Goal: Task Accomplishment & Management: Use online tool/utility

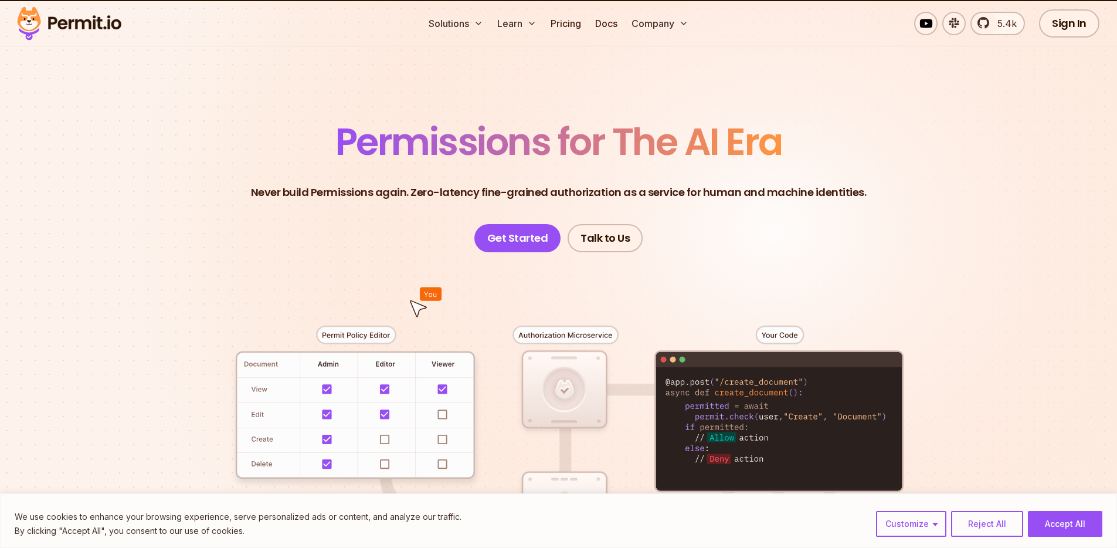
scroll to position [56, 0]
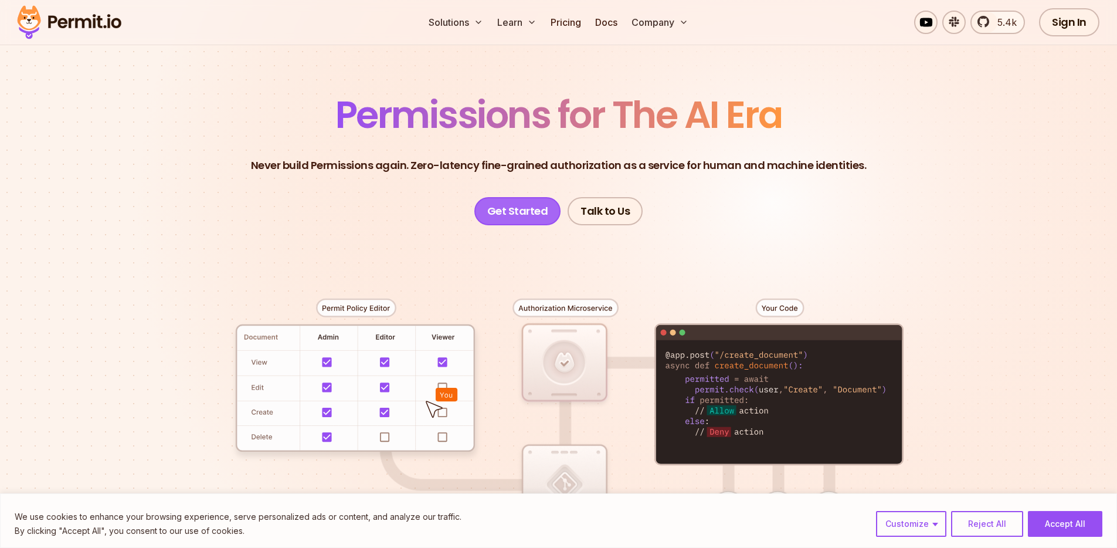
click at [537, 205] on link "Get Started" at bounding box center [518, 211] width 87 height 28
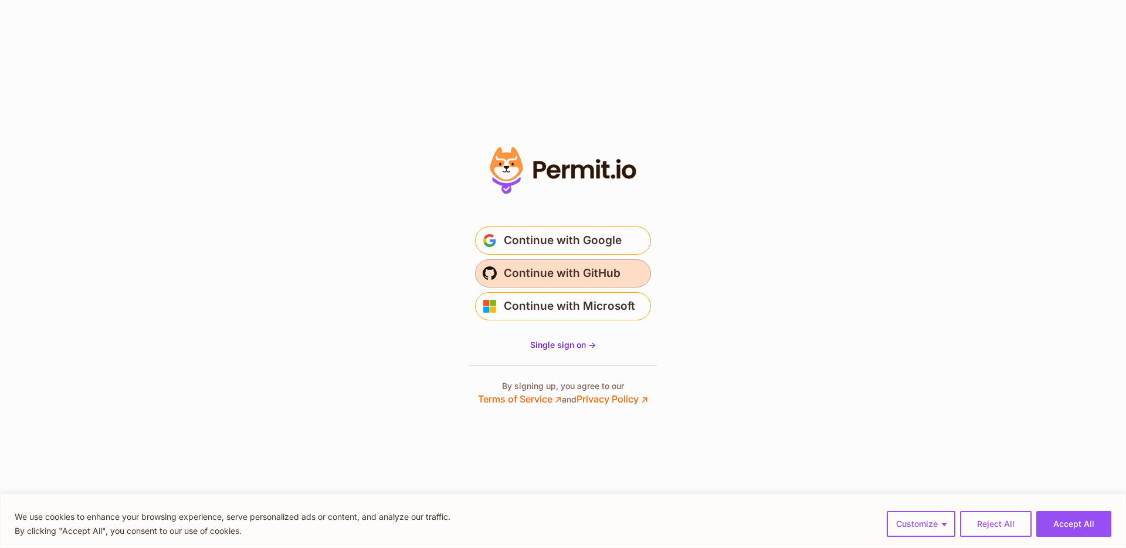
click at [630, 284] on button "Continue with GitHub" at bounding box center [563, 273] width 176 height 28
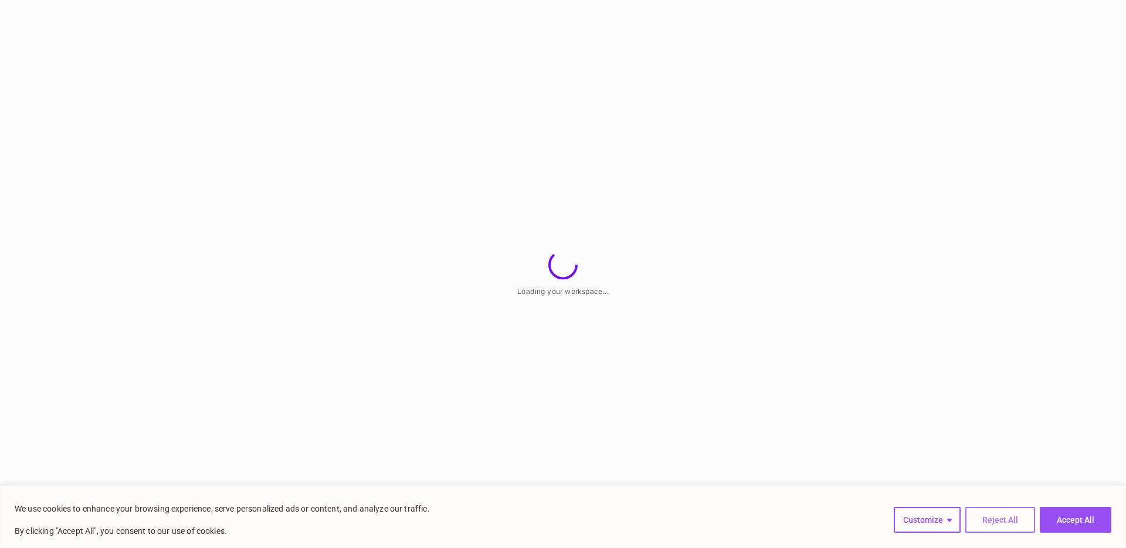
click at [1001, 517] on button "Reject All" at bounding box center [1001, 520] width 70 height 26
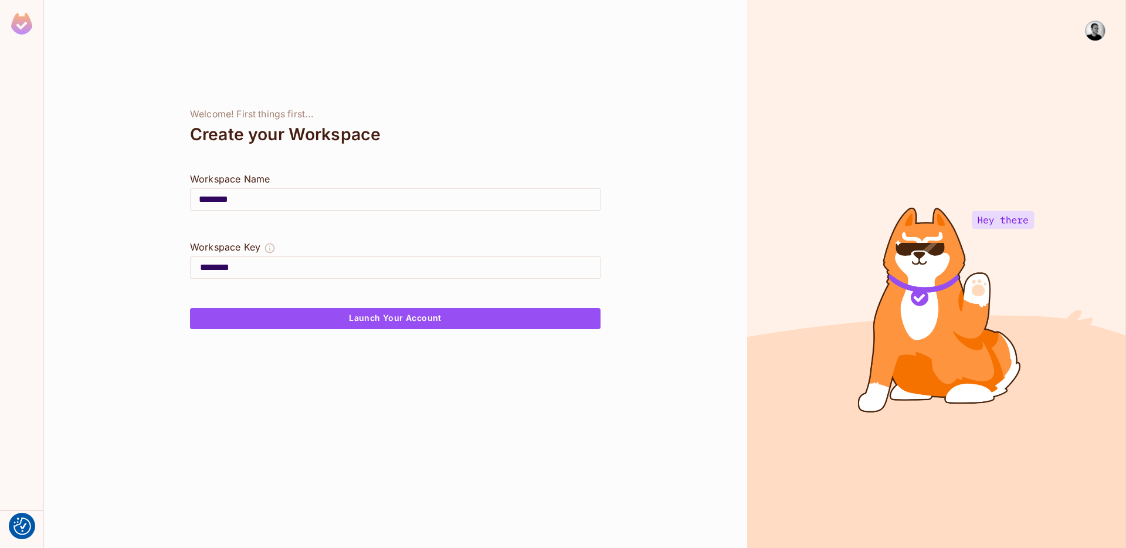
click at [227, 195] on input "********" at bounding box center [395, 199] width 409 height 33
click at [226, 196] on input "********" at bounding box center [395, 199] width 409 height 33
drag, startPoint x: 241, startPoint y: 197, endPoint x: 221, endPoint y: 200, distance: 20.2
click at [221, 200] on input "********" at bounding box center [395, 199] width 409 height 33
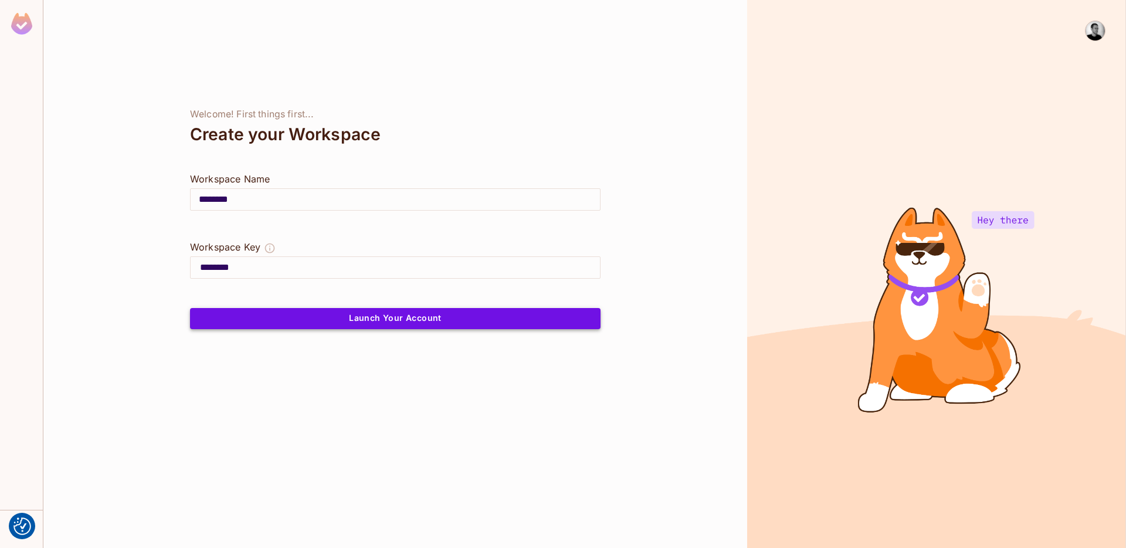
click at [424, 324] on button "Launch Your Account" at bounding box center [395, 318] width 411 height 21
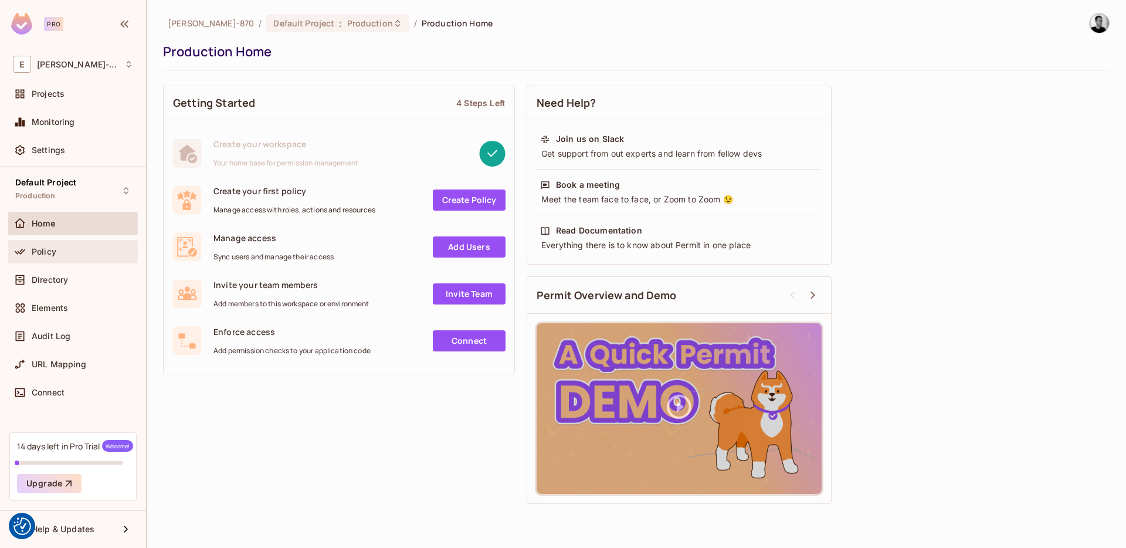
click at [70, 255] on div "Policy" at bounding box center [82, 251] width 101 height 9
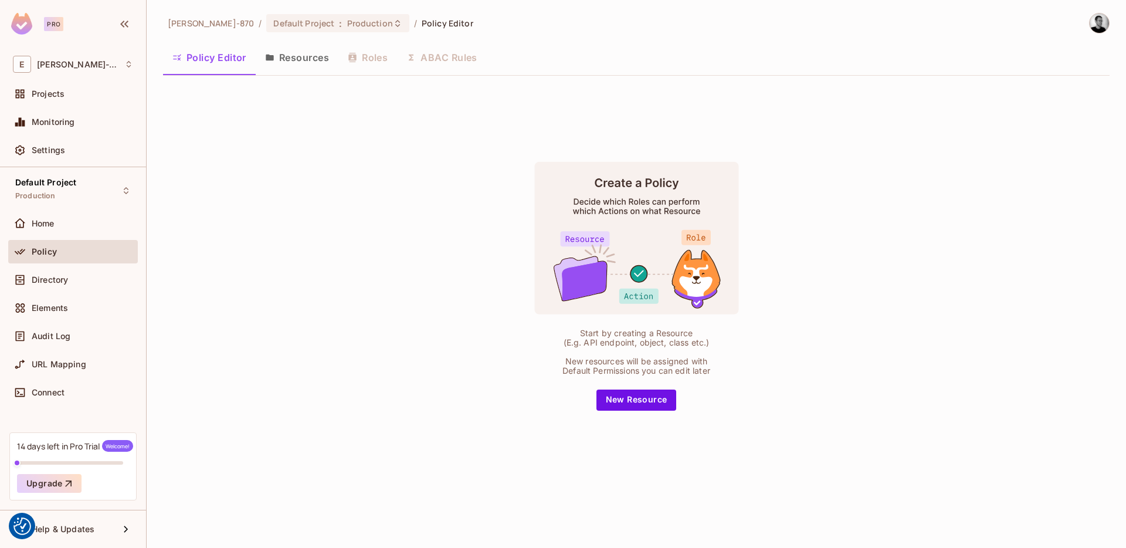
click at [310, 46] on button "Resources" at bounding box center [297, 57] width 83 height 29
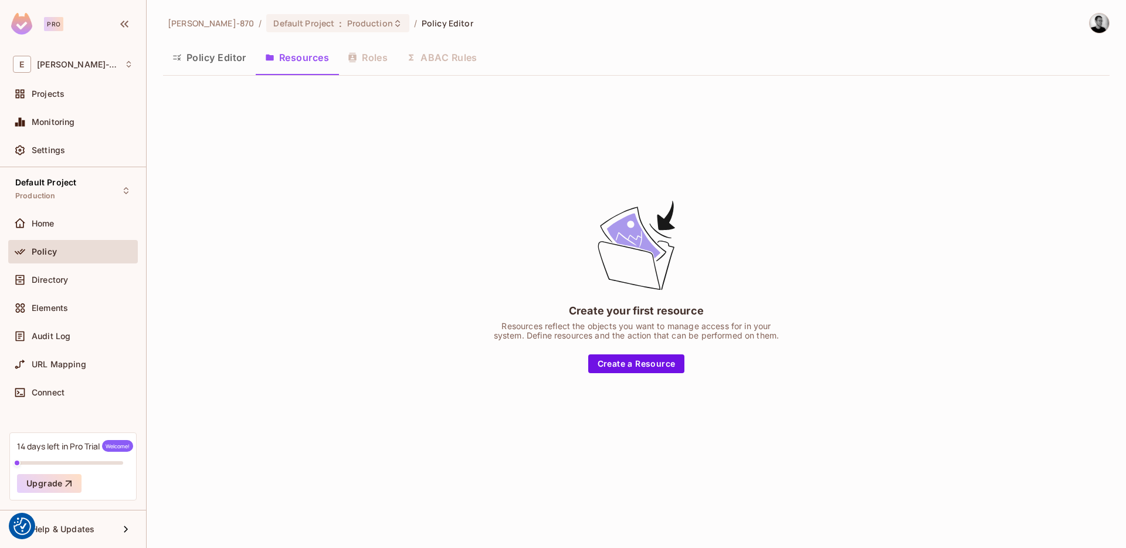
click at [373, 53] on div "Policy Editor Resources Roles ABAC Rules" at bounding box center [636, 57] width 947 height 29
drag, startPoint x: 375, startPoint y: 61, endPoint x: 408, endPoint y: 60, distance: 32.9
click at [375, 60] on div "Policy Editor Resources Roles ABAC Rules" at bounding box center [636, 57] width 947 height 29
click at [436, 60] on div "Policy Editor Resources Roles ABAC Rules" at bounding box center [636, 57] width 947 height 29
click at [229, 51] on button "Policy Editor" at bounding box center [209, 57] width 93 height 29
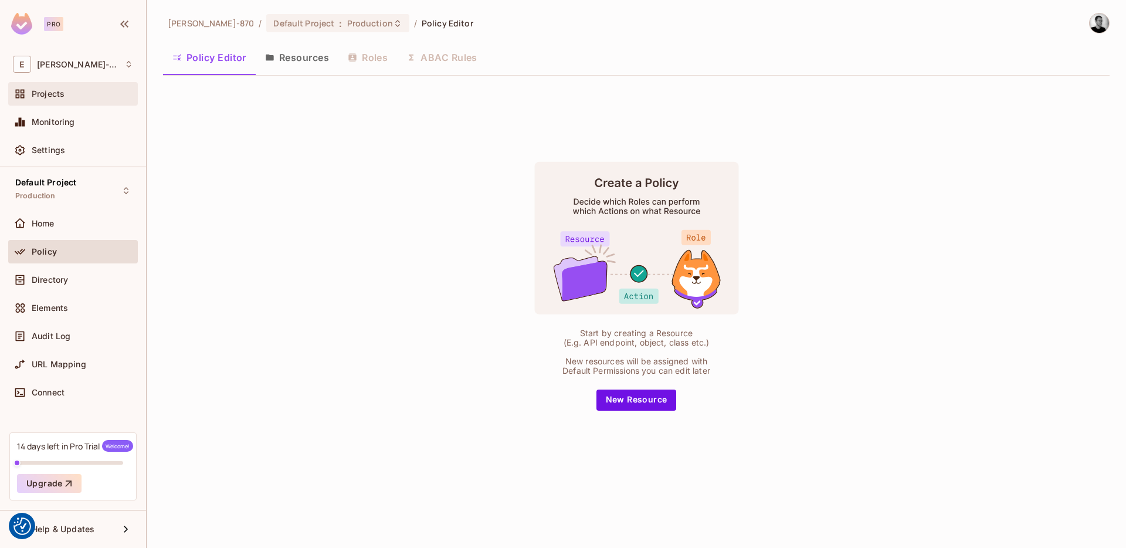
click at [53, 98] on span "Projects" at bounding box center [48, 93] width 33 height 9
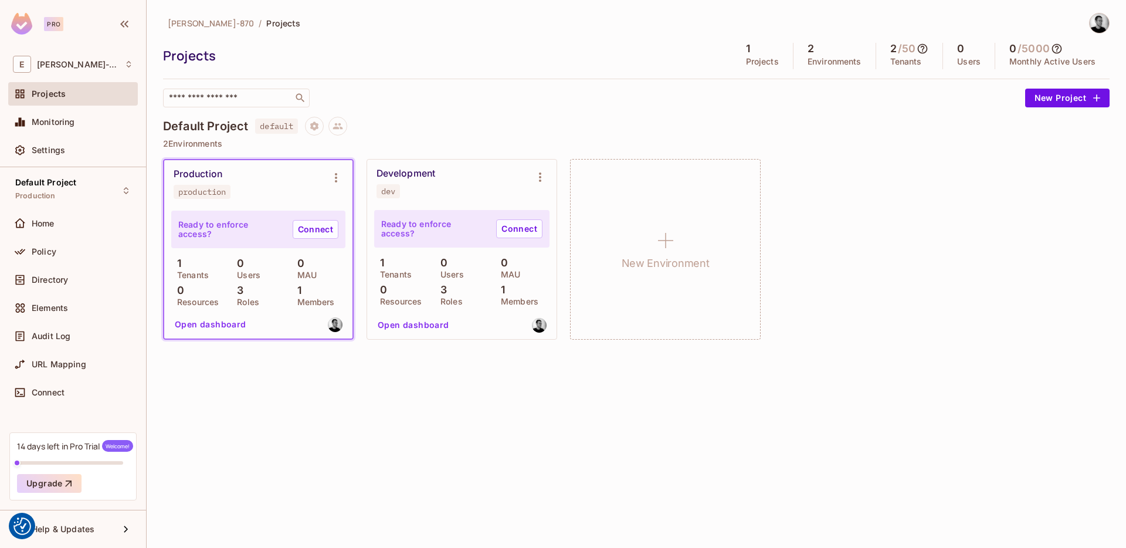
click at [483, 198] on div "Development dev" at bounding box center [453, 183] width 152 height 31
click at [513, 229] on link "Connect" at bounding box center [519, 228] width 46 height 19
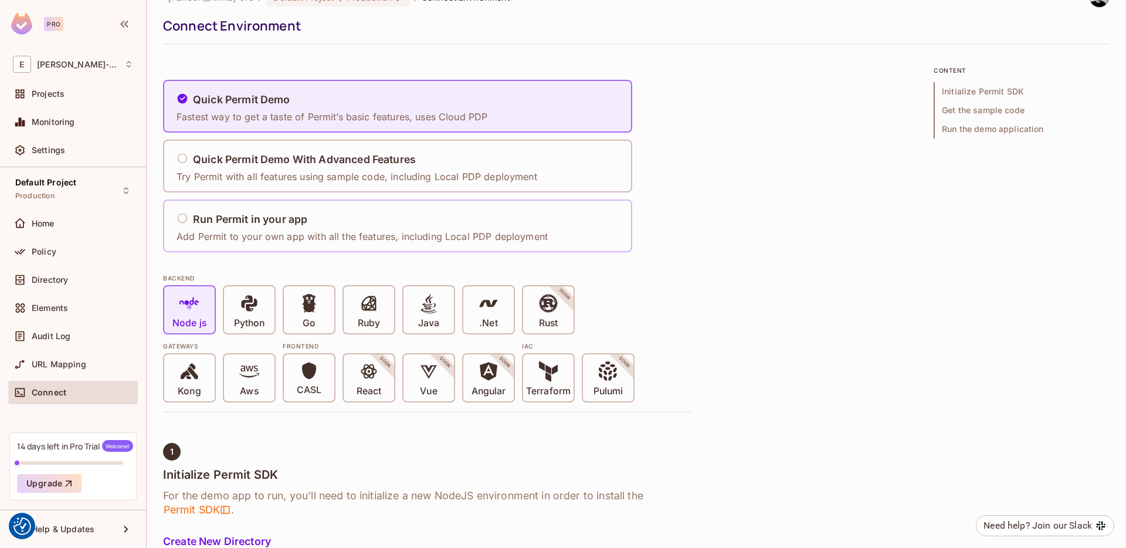
scroll to position [29, 0]
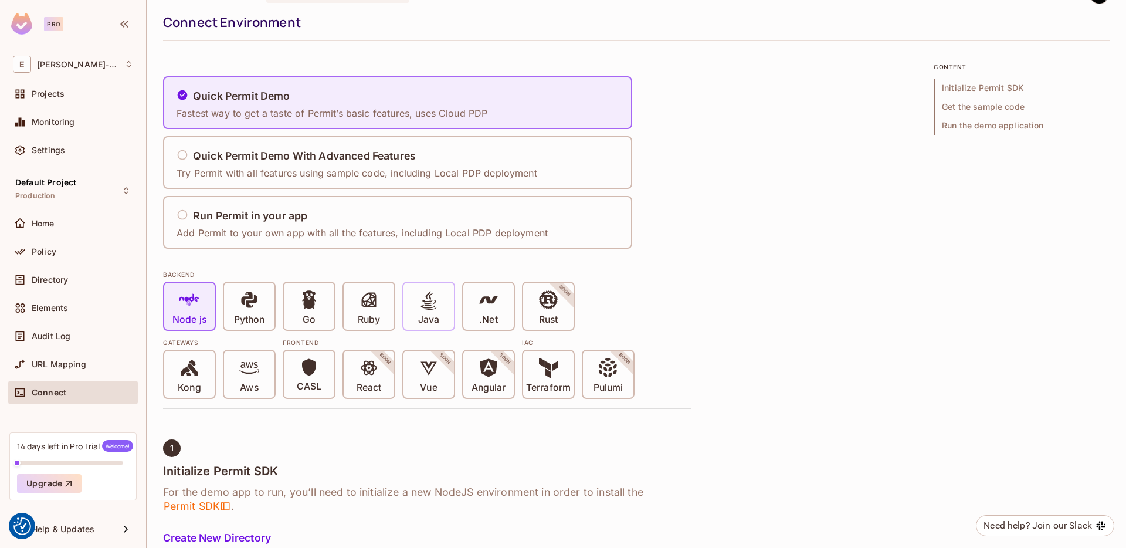
click at [422, 320] on p "Java" at bounding box center [428, 320] width 21 height 12
click at [186, 393] on div "Kong" at bounding box center [189, 374] width 50 height 47
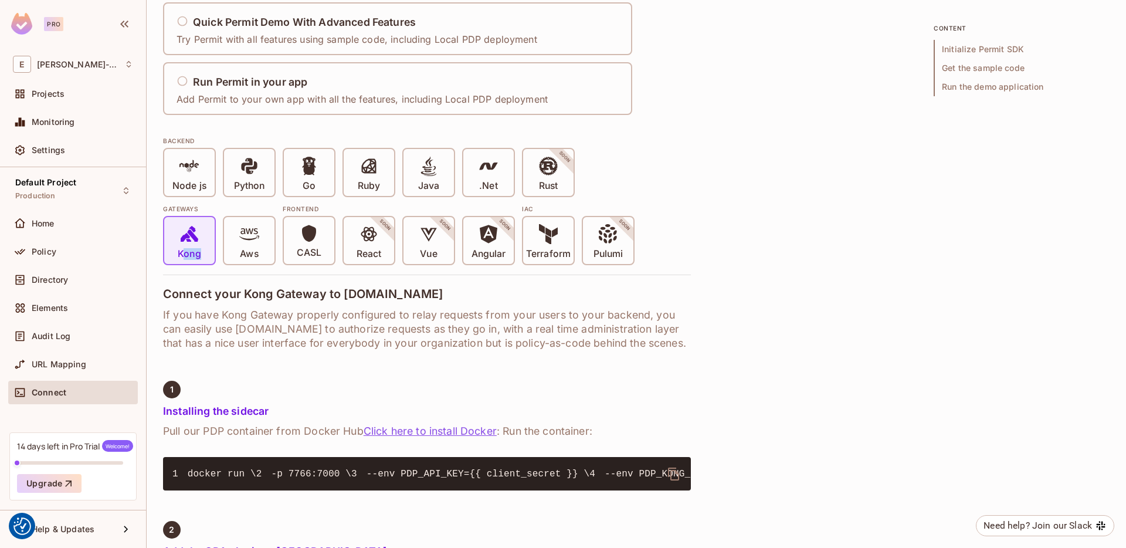
scroll to position [178, 0]
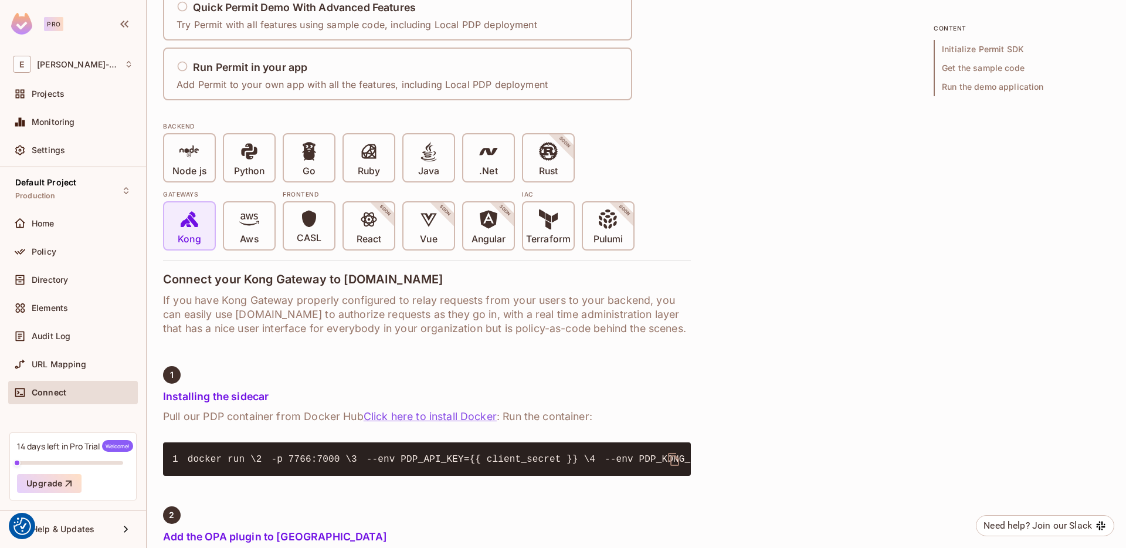
click at [187, 225] on icon at bounding box center [190, 219] width 18 height 16
click at [476, 216] on span "Angular" at bounding box center [489, 227] width 35 height 36
click at [488, 228] on icon at bounding box center [489, 219] width 18 height 18
click at [327, 238] on div "CASL" at bounding box center [309, 225] width 50 height 47
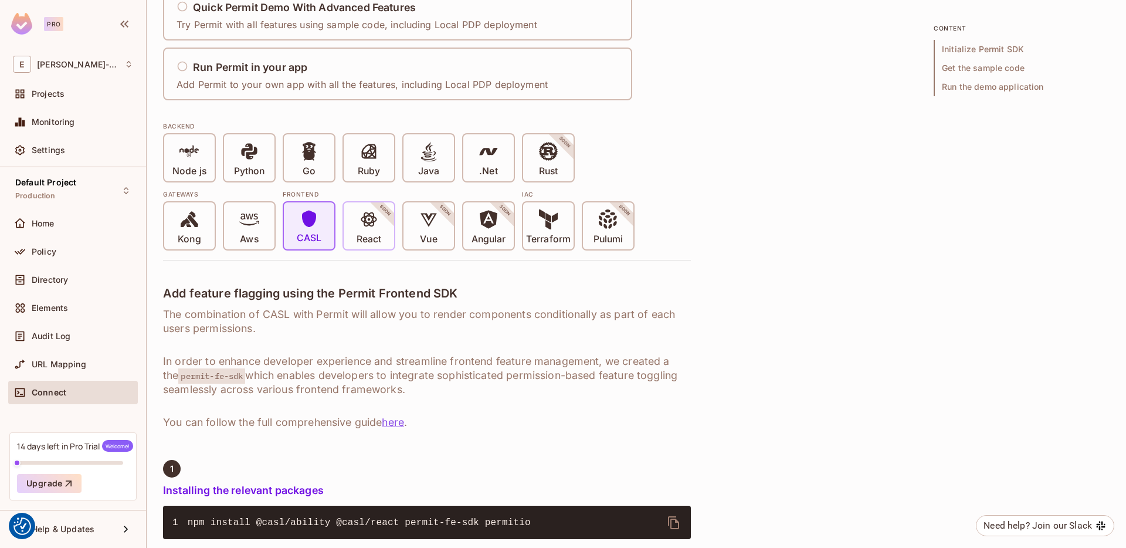
click at [381, 226] on span "React" at bounding box center [369, 227] width 25 height 36
click at [422, 226] on icon at bounding box center [429, 219] width 20 height 20
drag, startPoint x: 471, startPoint y: 226, endPoint x: 558, endPoint y: 228, distance: 86.8
click at [472, 226] on span "Angular" at bounding box center [489, 227] width 35 height 36
click at [582, 228] on div "Pulumi SOON" at bounding box center [608, 225] width 53 height 49
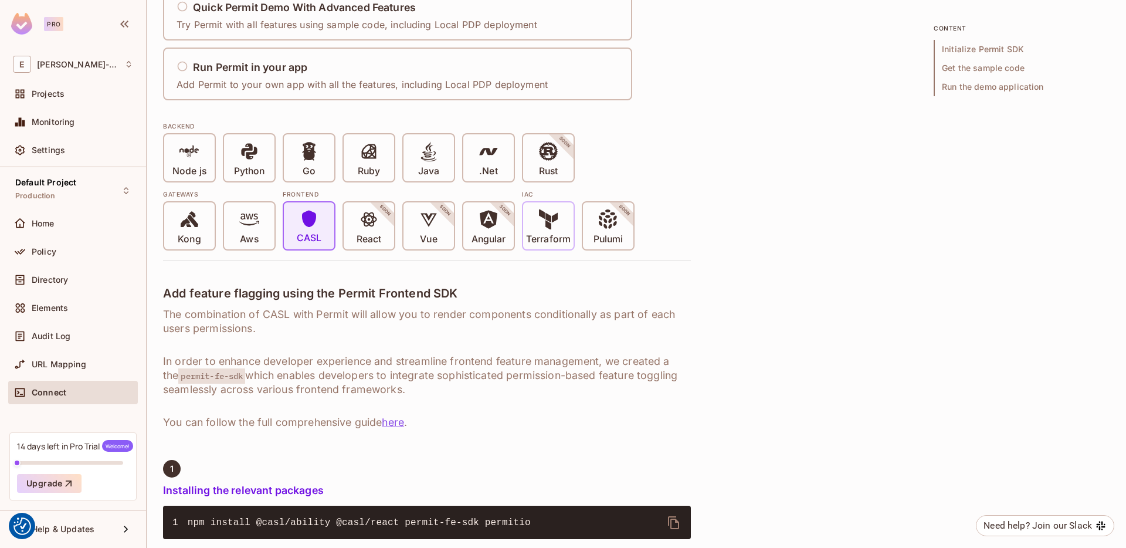
click at [567, 229] on span "Terraform" at bounding box center [548, 227] width 45 height 36
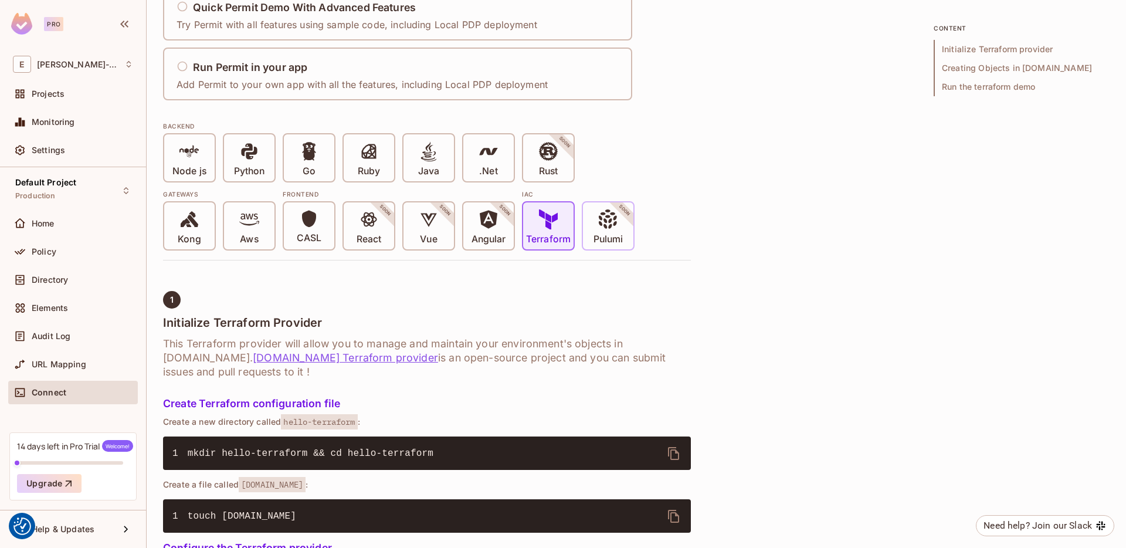
click at [604, 225] on icon at bounding box center [608, 219] width 20 height 20
click at [174, 243] on div "Kong" at bounding box center [189, 225] width 50 height 47
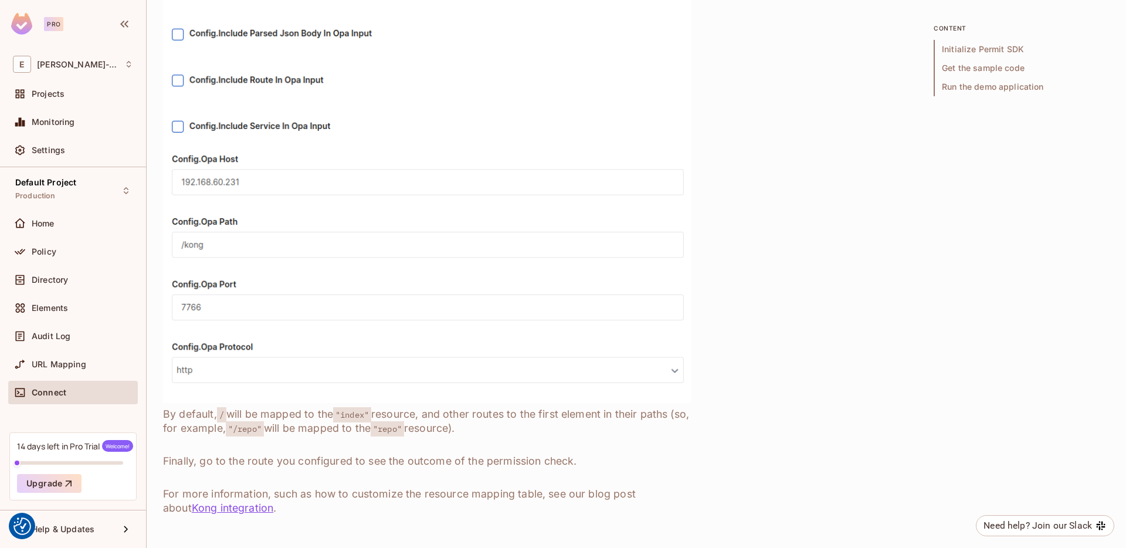
scroll to position [1208, 0]
